Goal: Task Accomplishment & Management: Manage account settings

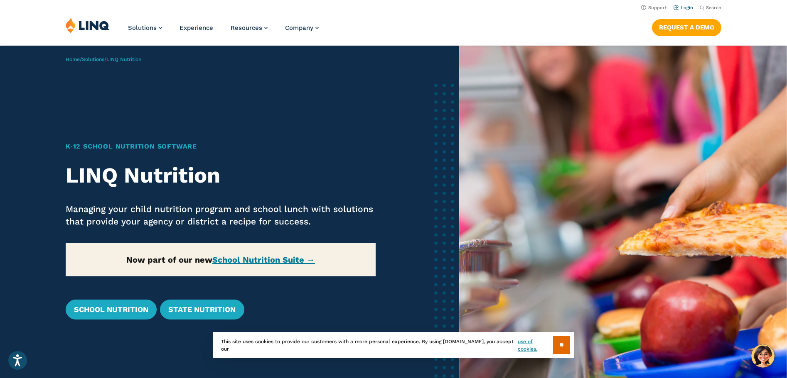
click at [688, 7] on link "Login" at bounding box center [683, 7] width 20 height 5
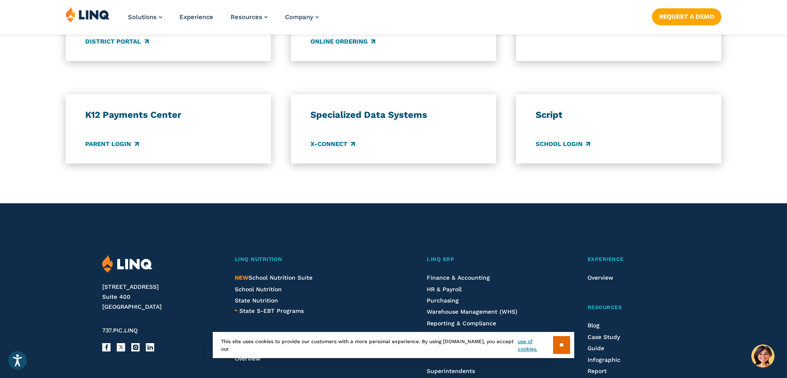
scroll to position [706, 0]
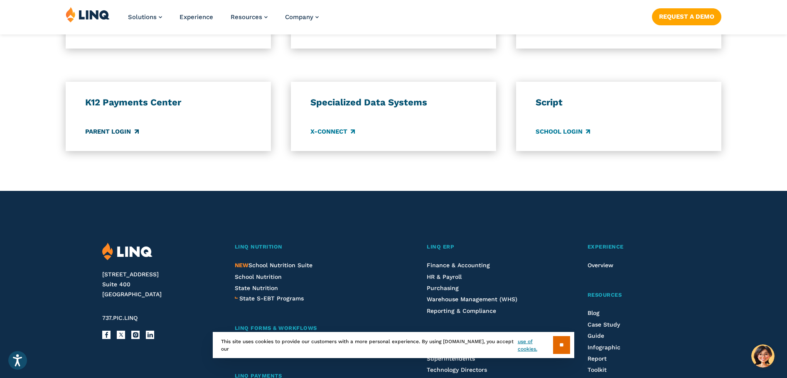
click at [113, 132] on link "Parent Login" at bounding box center [111, 131] width 53 height 9
